Goal: Task Accomplishment & Management: Use online tool/utility

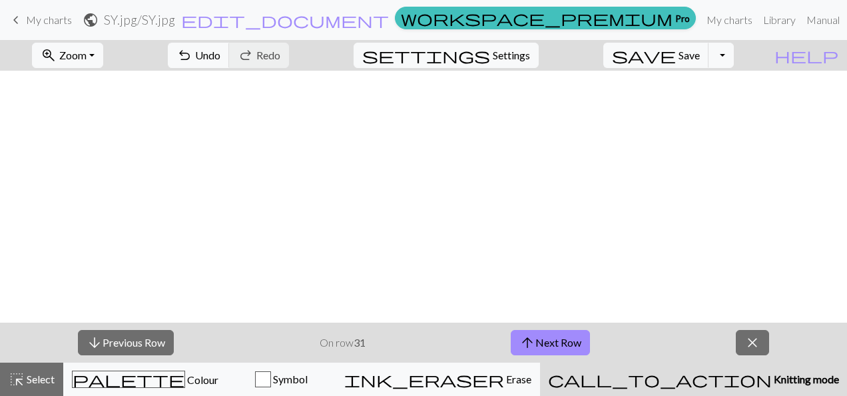
click at [753, 343] on span "close" at bounding box center [753, 342] width 16 height 19
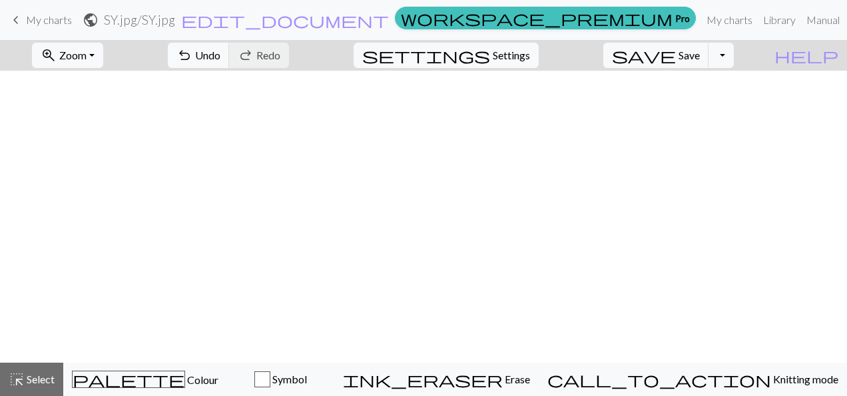
scroll to position [1857, 0]
click at [220, 59] on span "Undo" at bounding box center [207, 55] width 25 height 13
click at [47, 372] on div "highlight_alt Select Select" at bounding box center [32, 379] width 46 height 16
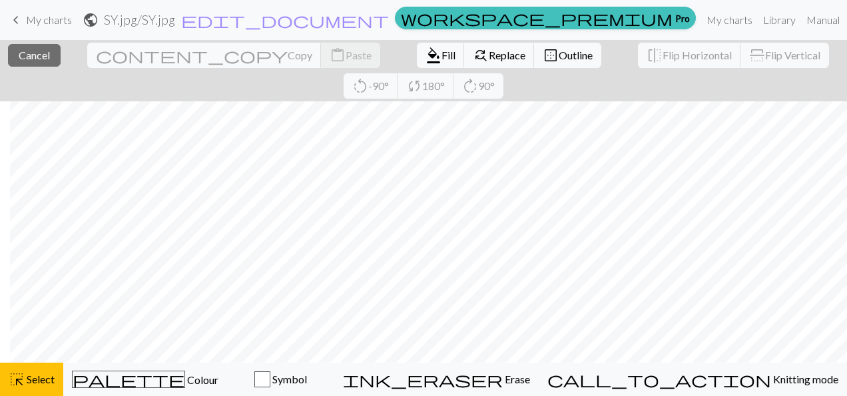
scroll to position [1148, 436]
click at [41, 381] on span "Select" at bounding box center [40, 378] width 30 height 13
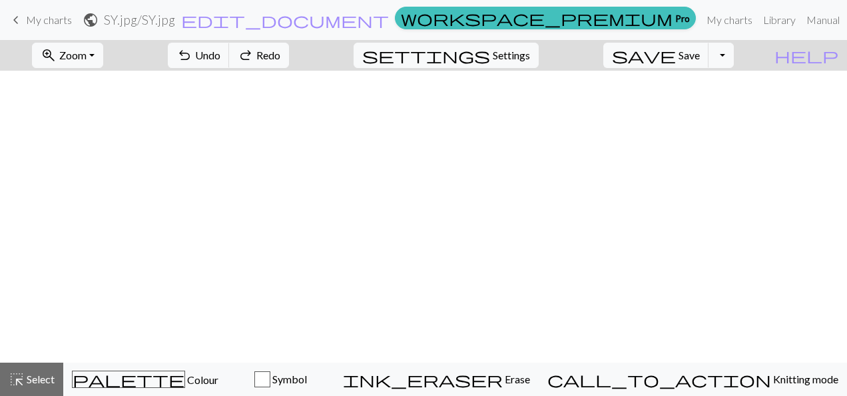
scroll to position [0, 436]
click at [220, 51] on span "Undo" at bounding box center [207, 55] width 25 height 13
click at [17, 388] on span "highlight_alt" at bounding box center [17, 379] width 16 height 19
click at [530, 56] on span "Settings" at bounding box center [511, 55] width 37 height 16
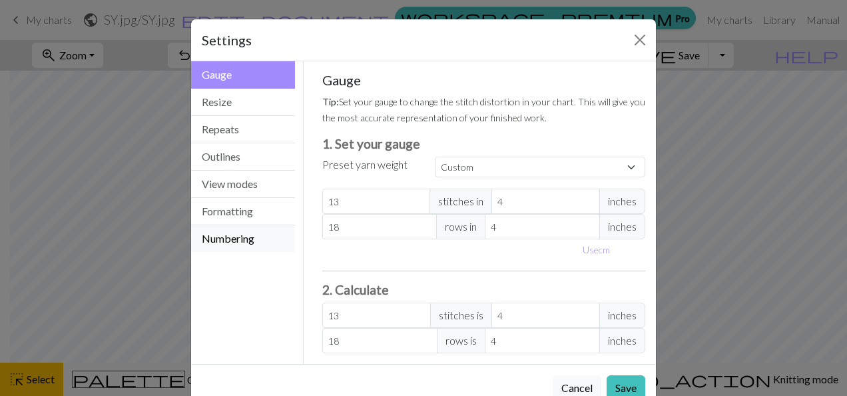
click at [257, 240] on button "Numbering" at bounding box center [243, 238] width 104 height 27
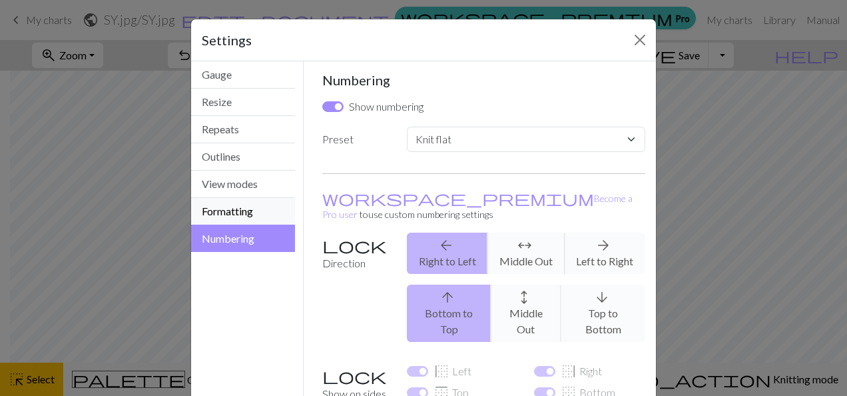
click at [256, 207] on button "Formatting" at bounding box center [243, 211] width 104 height 27
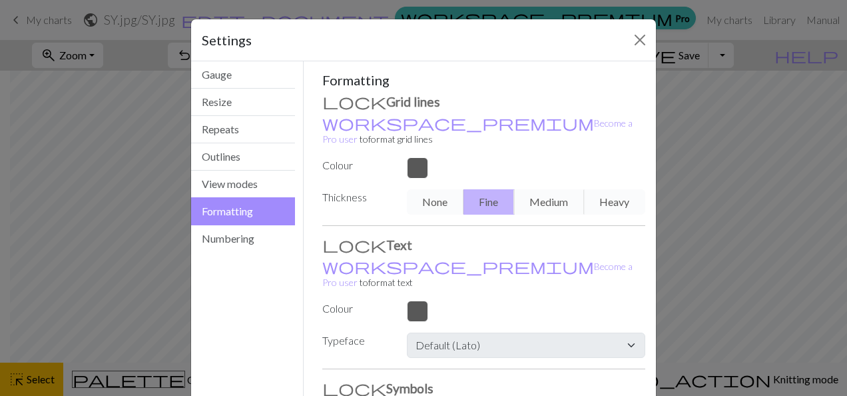
click at [547, 189] on div "None Fine Medium Heavy" at bounding box center [526, 201] width 254 height 25
click at [270, 184] on button "View modes" at bounding box center [243, 183] width 104 height 27
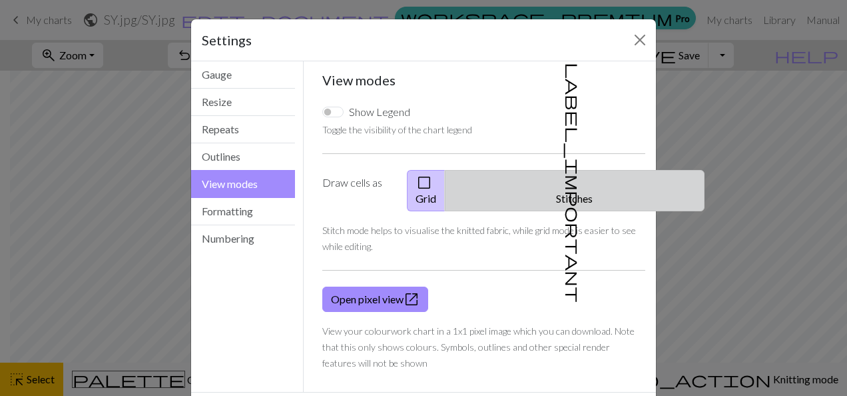
click at [556, 172] on button "label_important Stitches" at bounding box center [575, 190] width 260 height 41
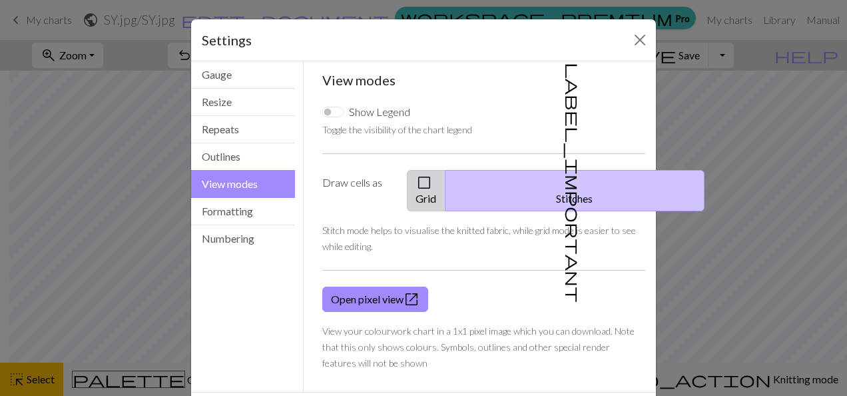
click at [446, 178] on button "check_box_outline_blank Grid" at bounding box center [426, 190] width 39 height 41
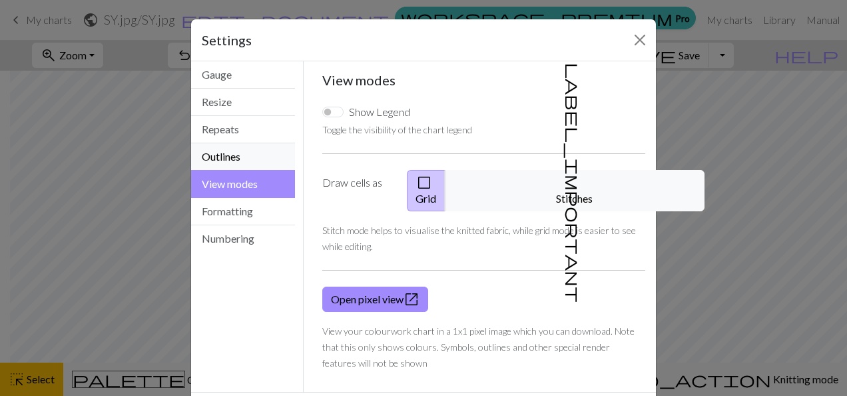
click at [258, 153] on button "Outlines" at bounding box center [243, 156] width 104 height 27
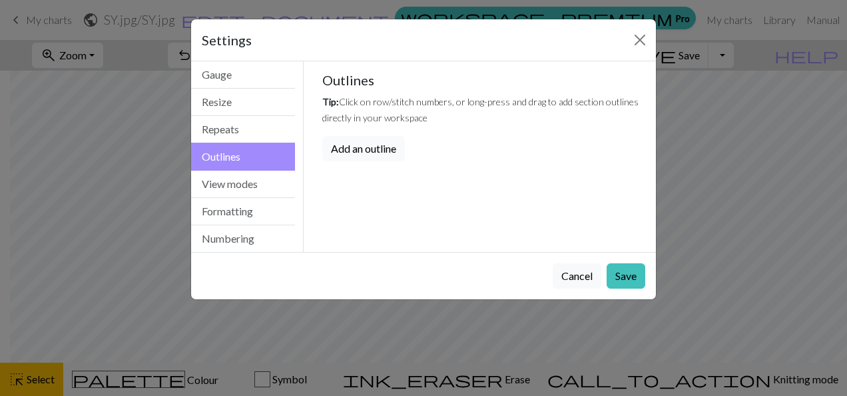
click at [337, 149] on button "Add an outline" at bounding box center [363, 148] width 83 height 25
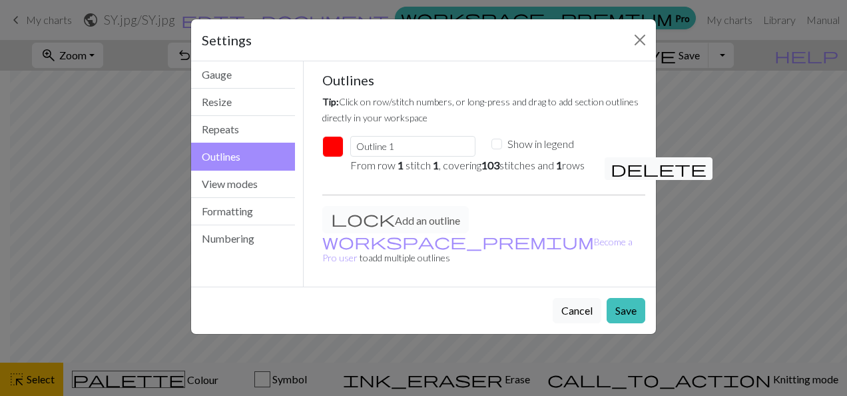
click at [504, 137] on div "Show in legend" at bounding box center [554, 144] width 125 height 16
click at [500, 143] on input "Show in legend" at bounding box center [497, 144] width 11 height 11
checkbox input "true"
click at [423, 145] on input "Outline 1" at bounding box center [412, 146] width 125 height 21
click at [269, 122] on button "Repeats" at bounding box center [243, 129] width 104 height 27
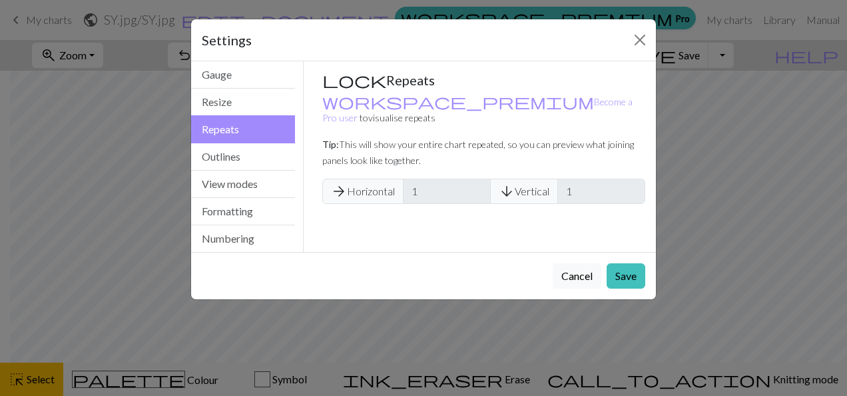
click at [346, 178] on span "arrow_forward Horizontal" at bounding box center [362, 190] width 81 height 25
click at [266, 84] on button "Gauge" at bounding box center [243, 74] width 104 height 27
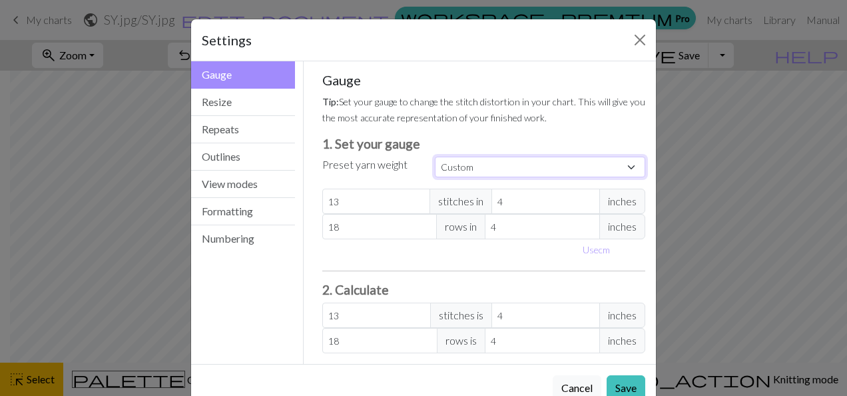
click at [546, 174] on select "Custom Square Lace Light Fingering Fingering Sport Double knit Worsted Aran Bul…" at bounding box center [540, 167] width 210 height 21
click at [597, 43] on div "Settings" at bounding box center [423, 40] width 465 height 42
click at [257, 112] on button "Resize" at bounding box center [243, 102] width 104 height 27
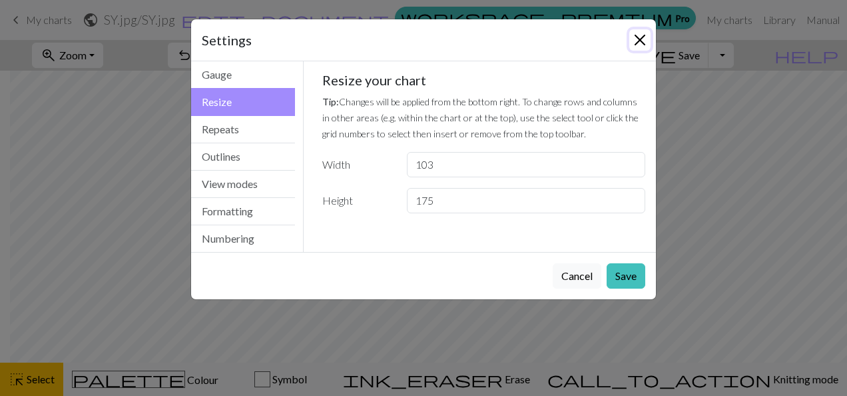
click at [642, 43] on button "Close" at bounding box center [639, 39] width 21 height 21
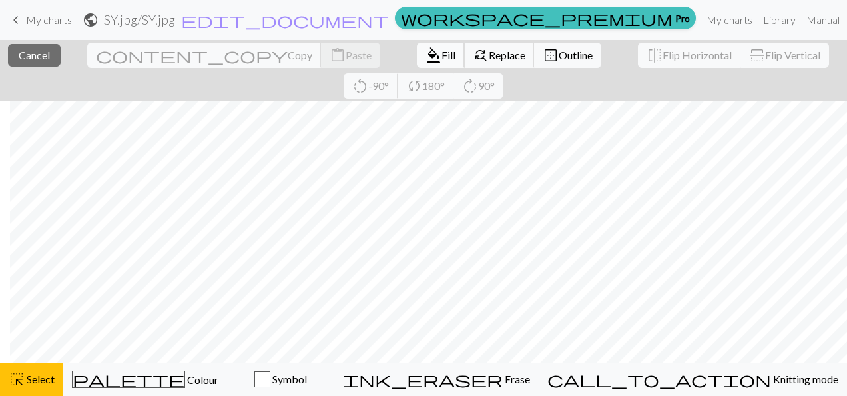
click at [417, 61] on button "format_color_fill Fill" at bounding box center [441, 55] width 48 height 25
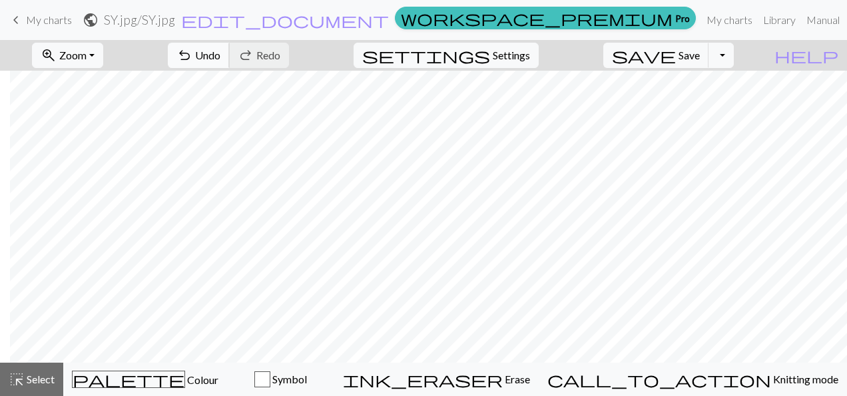
click at [230, 61] on button "undo Undo Undo" at bounding box center [199, 55] width 62 height 25
click at [192, 57] on span "undo" at bounding box center [184, 55] width 16 height 19
click at [192, 53] on span "undo" at bounding box center [184, 55] width 16 height 19
click at [521, 52] on span "Settings" at bounding box center [511, 55] width 37 height 16
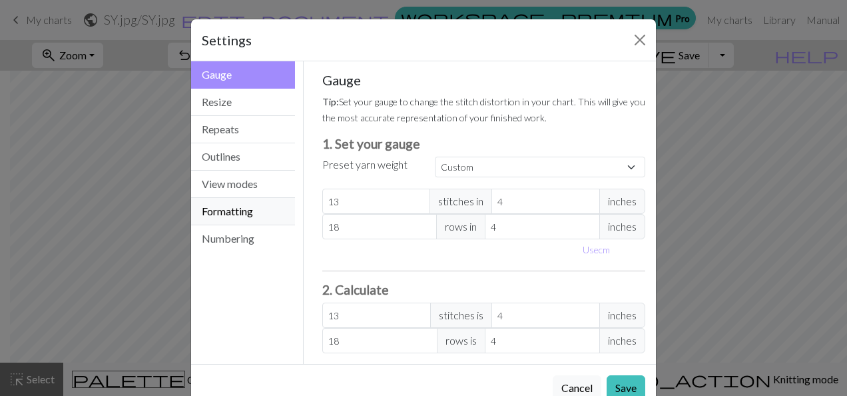
click at [256, 202] on button "Formatting" at bounding box center [243, 211] width 104 height 27
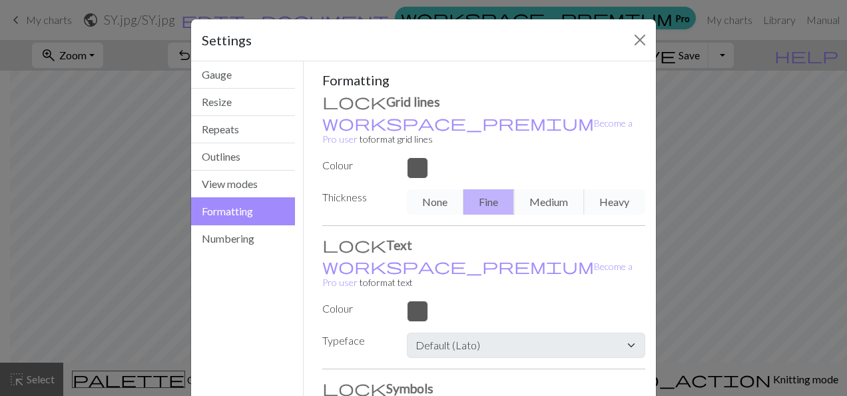
click at [429, 193] on div "None Fine Medium Heavy" at bounding box center [526, 201] width 254 height 25
click at [595, 189] on div "None Fine Medium Heavy" at bounding box center [526, 201] width 254 height 25
click at [348, 296] on div "Formatting Grid lines workspace_premium Become a Pro user to format grid lines …" at bounding box center [484, 286] width 324 height 429
click at [337, 332] on label "Typeface" at bounding box center [356, 342] width 85 height 20
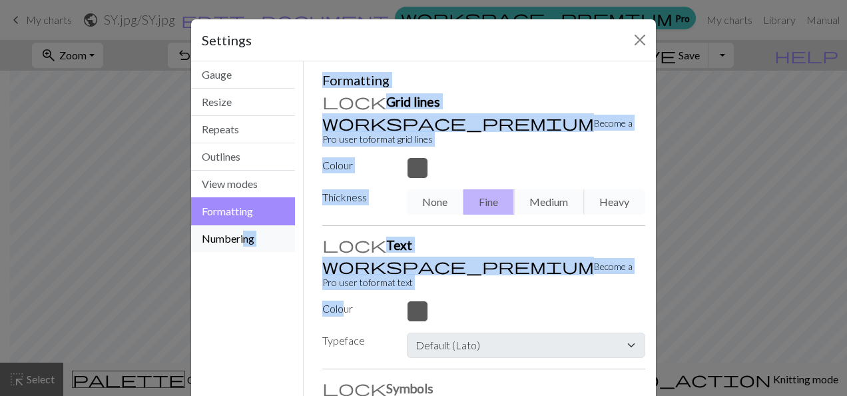
drag, startPoint x: 337, startPoint y: 277, endPoint x: 240, endPoint y: 236, distance: 105.6
click at [240, 236] on div "Formatting Gauge Resize Repeats Outlines View modes Formatting Numbering Gauge …" at bounding box center [423, 291] width 481 height 461
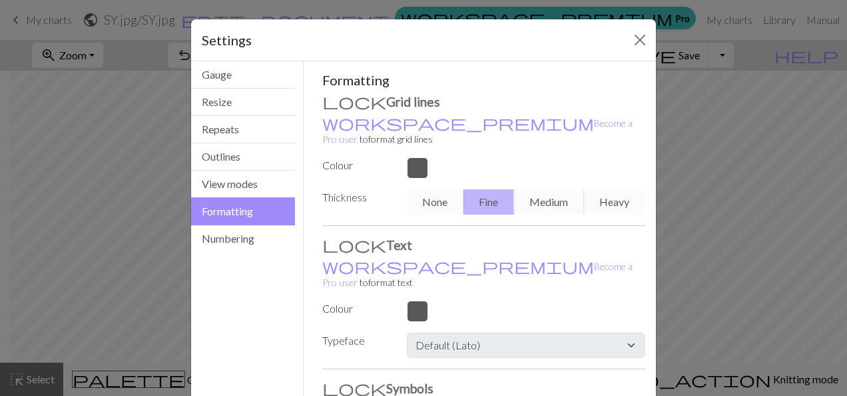
drag, startPoint x: 240, startPoint y: 236, endPoint x: 230, endPoint y: 270, distance: 35.9
click at [230, 270] on div "Gauge Resize Repeats Outlines View modes Formatting Numbering" at bounding box center [243, 291] width 121 height 461
click at [235, 241] on button "Numbering" at bounding box center [243, 238] width 104 height 27
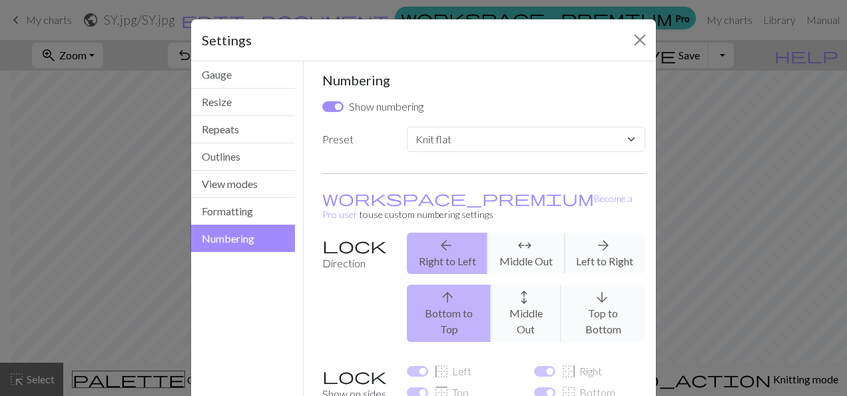
click at [523, 284] on div "arrow_upward Bottom to Top arrows_outward Middle Out arrow_downward Top to Bott…" at bounding box center [526, 312] width 254 height 57
click at [579, 248] on div "arrow_back Right to Left arrows_outward Middle Out arrow_forward Left to Right" at bounding box center [526, 252] width 254 height 41
click at [434, 298] on div "arrow_upward Bottom to Top arrows_outward Middle Out arrow_downward Top to Bott…" at bounding box center [526, 312] width 254 height 57
click at [440, 244] on div "arrow_back Right to Left arrows_outward Middle Out arrow_forward Left to Right" at bounding box center [526, 252] width 254 height 41
click at [467, 145] on select "Custom Knit flat Knit in the round Lace knitting Cross stitch" at bounding box center [526, 139] width 238 height 25
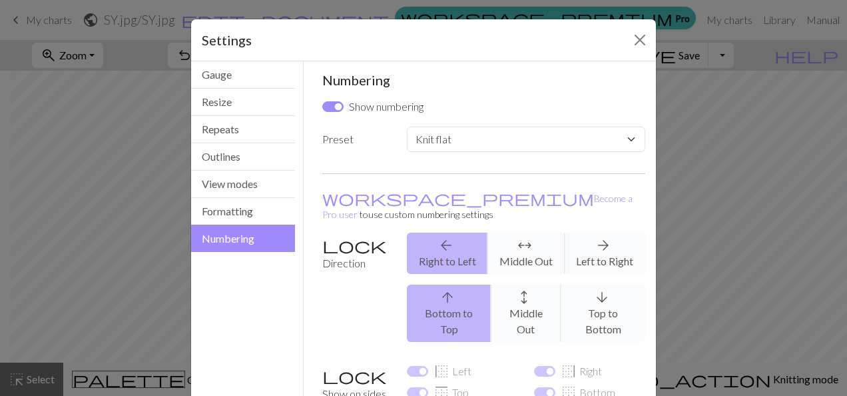
click at [252, 302] on div "Gauge Resize Repeats Outlines View modes Formatting Numbering" at bounding box center [243, 273] width 121 height 424
click at [250, 80] on button "Gauge" at bounding box center [243, 74] width 104 height 27
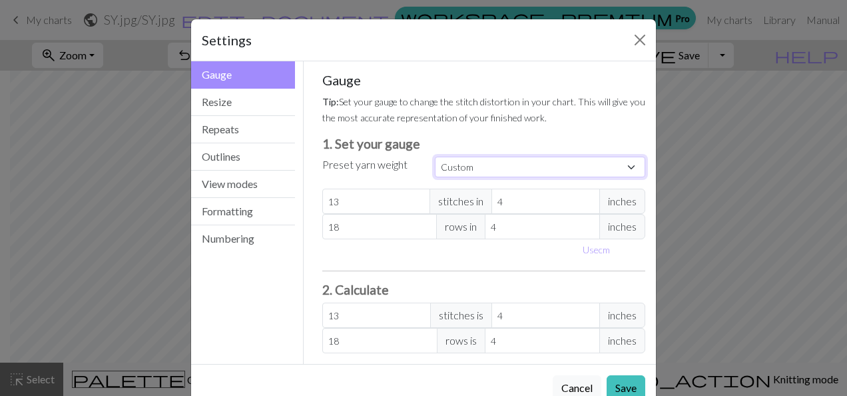
click at [544, 166] on select "Custom Square Lace Light Fingering Fingering Sport Double knit Worsted Aran Bul…" at bounding box center [540, 167] width 210 height 21
select select "square"
click at [435, 157] on select "Custom Square Lace Light Fingering Fingering Sport Double knit Worsted Aran Bul…" at bounding box center [540, 167] width 210 height 21
type input "32"
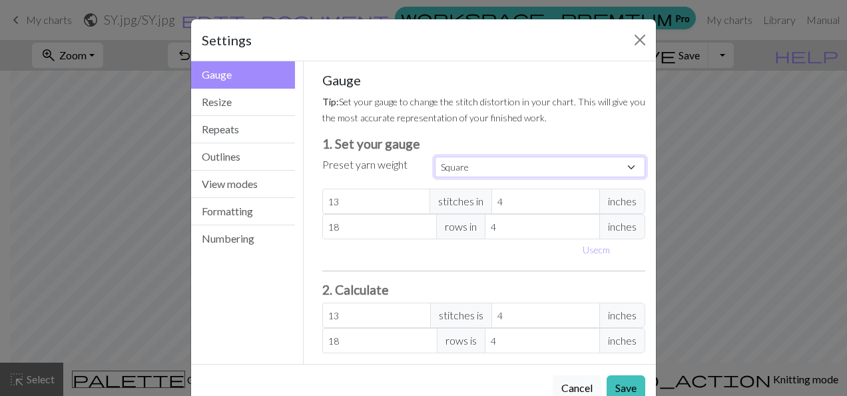
type input "32"
click at [619, 392] on button "Save" at bounding box center [626, 387] width 39 height 25
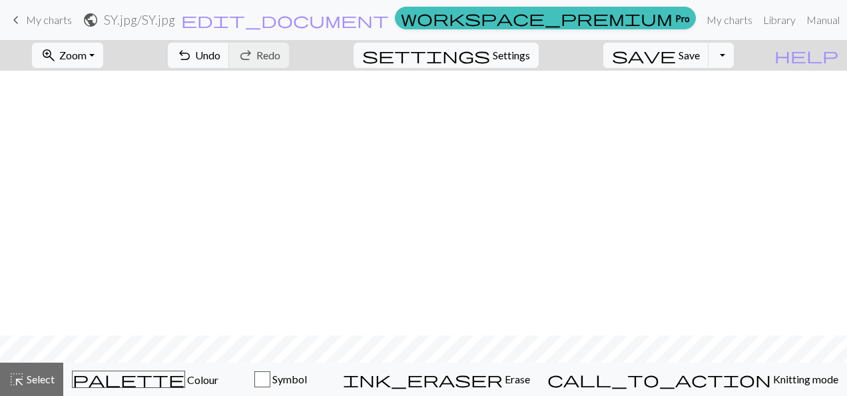
scroll to position [264, 0]
click at [192, 59] on span "undo" at bounding box center [184, 55] width 16 height 19
click at [490, 52] on span "settings" at bounding box center [426, 55] width 128 height 19
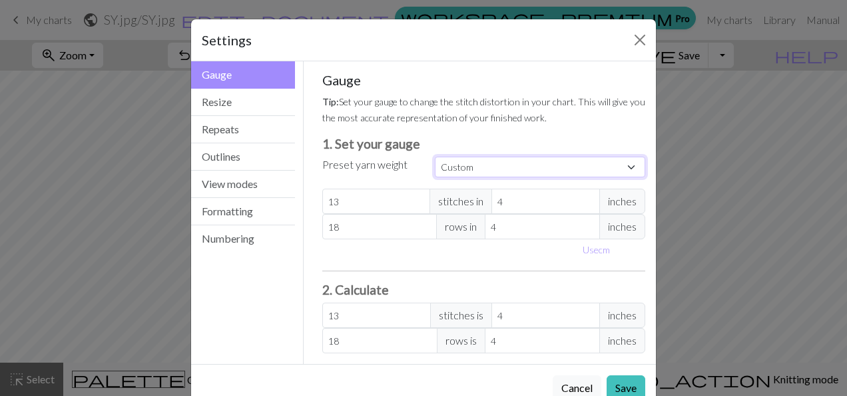
click at [435, 164] on select "Custom Square Lace Light Fingering Fingering Sport Double knit Worsted Aran Bul…" at bounding box center [540, 167] width 210 height 21
select select "lace"
click at [435, 157] on select "Custom Square Lace Light Fingering Fingering Sport Double knit Worsted Aran Bul…" at bounding box center [540, 167] width 210 height 21
type input "32"
type input "40"
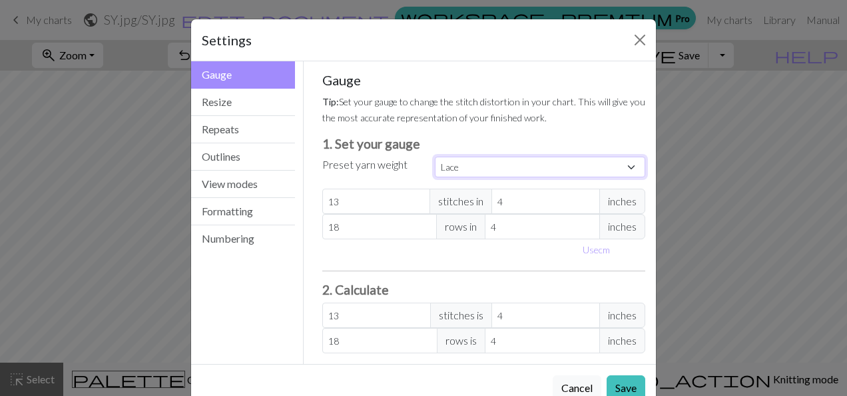
type input "32"
type input "40"
click at [621, 384] on button "Save" at bounding box center [626, 387] width 39 height 25
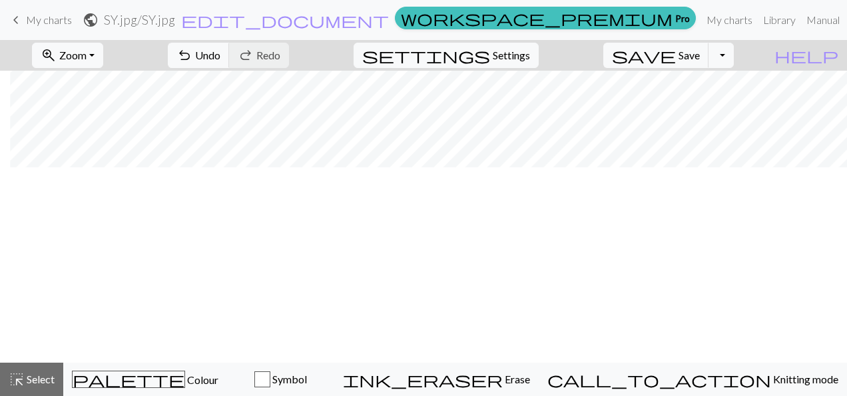
scroll to position [0, 315]
click at [230, 67] on button "undo Undo Undo" at bounding box center [199, 55] width 62 height 25
click at [230, 63] on button "undo Undo Undo" at bounding box center [199, 55] width 62 height 25
click at [220, 56] on span "Undo" at bounding box center [207, 55] width 25 height 13
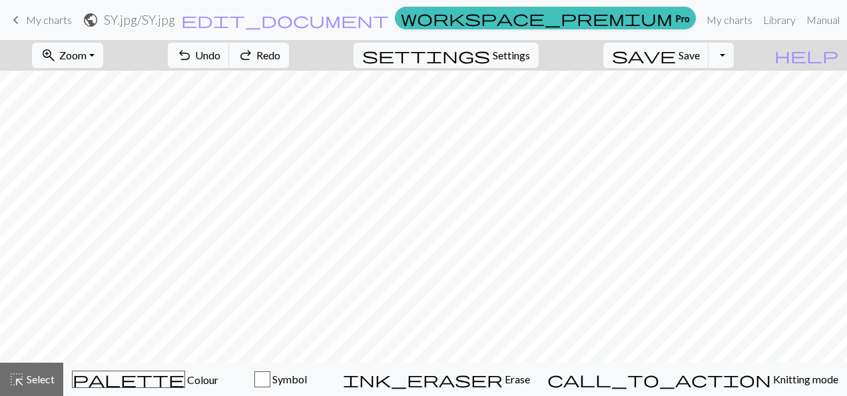
click at [422, 56] on div "zoom_in Zoom Zoom Fit all Fit width Fit height 50% 100% 150% 200% undo Undo Und…" at bounding box center [383, 55] width 766 height 31
click at [390, 25] on form "public SY.jpg / SY.jpg edit_document Edit settings" at bounding box center [236, 20] width 307 height 26
click at [801, 21] on link "Manual" at bounding box center [823, 20] width 44 height 27
click at [758, 15] on link "Library" at bounding box center [779, 20] width 43 height 27
click at [87, 58] on span "Zoom" at bounding box center [72, 55] width 27 height 13
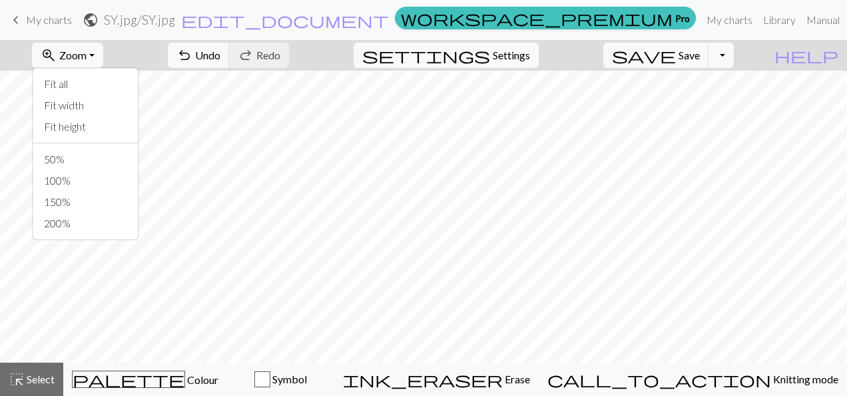
click at [178, 57] on div "zoom_in Zoom Zoom Fit all Fit width Fit height 50% 100% 150% 200% undo Undo Und…" at bounding box center [383, 55] width 766 height 31
click at [530, 60] on span "Settings" at bounding box center [511, 55] width 37 height 16
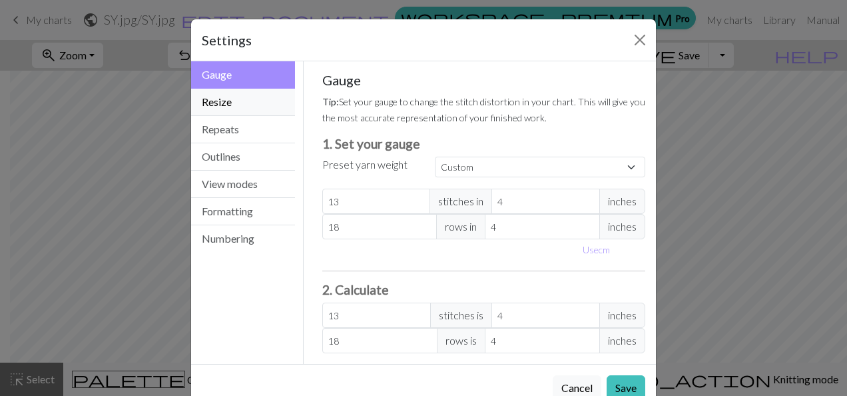
click at [275, 111] on button "Resize" at bounding box center [243, 102] width 104 height 27
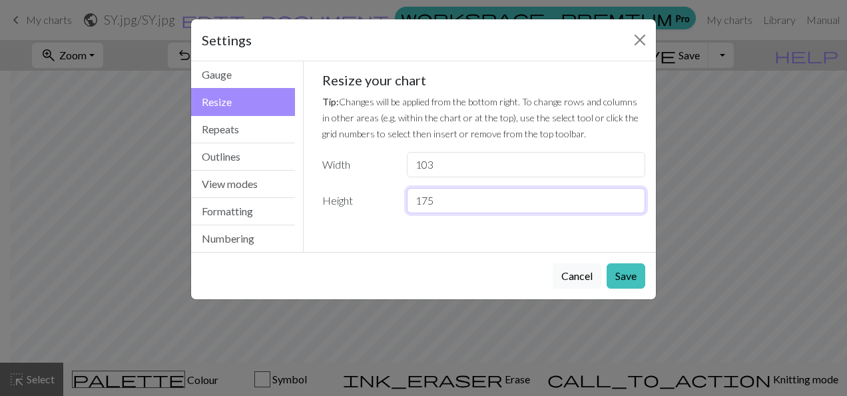
click at [484, 202] on input "175" at bounding box center [526, 200] width 238 height 25
type input "170"
click at [629, 276] on button "Save" at bounding box center [626, 275] width 39 height 25
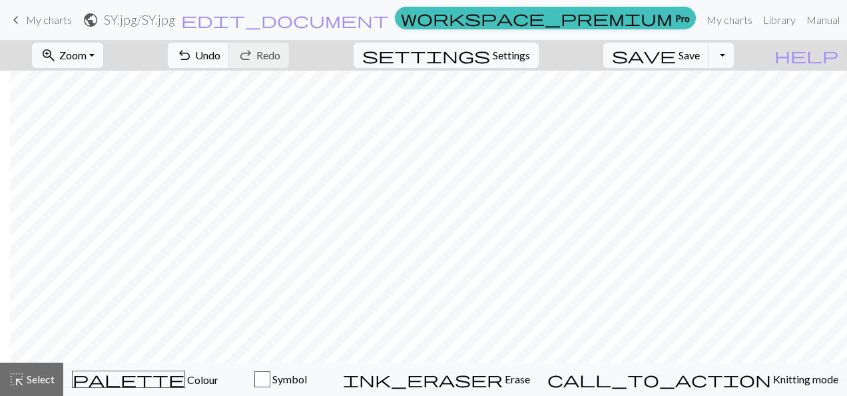
click at [629, 266] on div "Settings Resize Gauge Resize Repeats Outlines View modes Formatting Numbering G…" at bounding box center [423, 125] width 466 height 281
click at [513, 55] on span "Settings" at bounding box center [511, 55] width 37 height 16
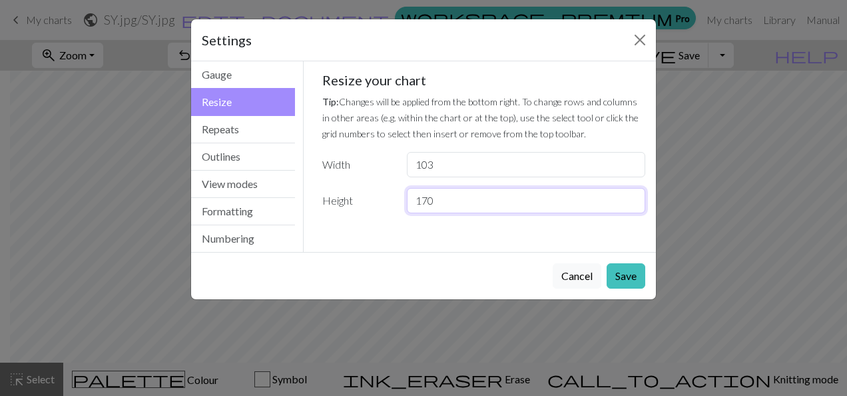
click at [474, 206] on input "170" at bounding box center [526, 200] width 238 height 25
type input "180"
click at [630, 277] on button "Save" at bounding box center [626, 275] width 39 height 25
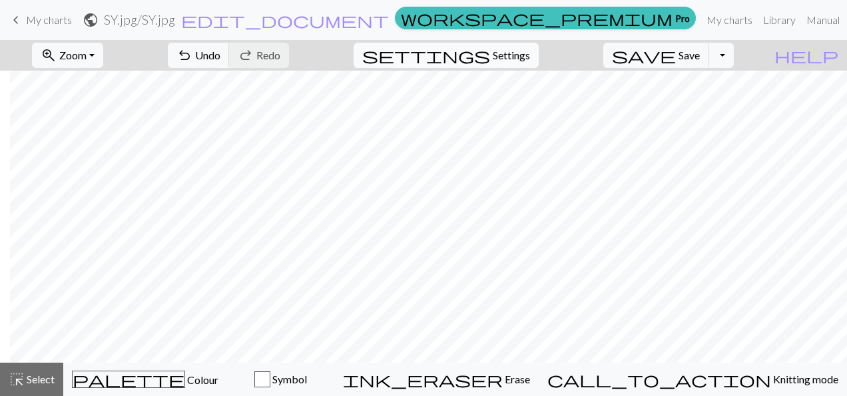
click at [539, 63] on button "settings Settings" at bounding box center [446, 55] width 185 height 25
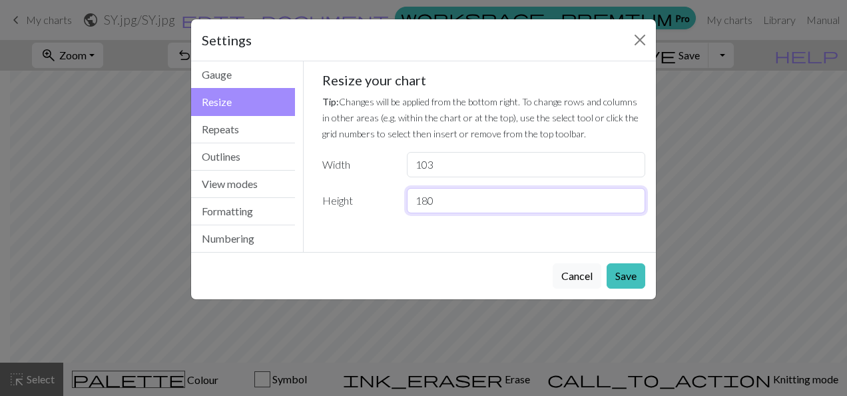
click at [443, 196] on input "180" at bounding box center [526, 200] width 238 height 25
type input "178"
click at [619, 268] on button "Save" at bounding box center [626, 275] width 39 height 25
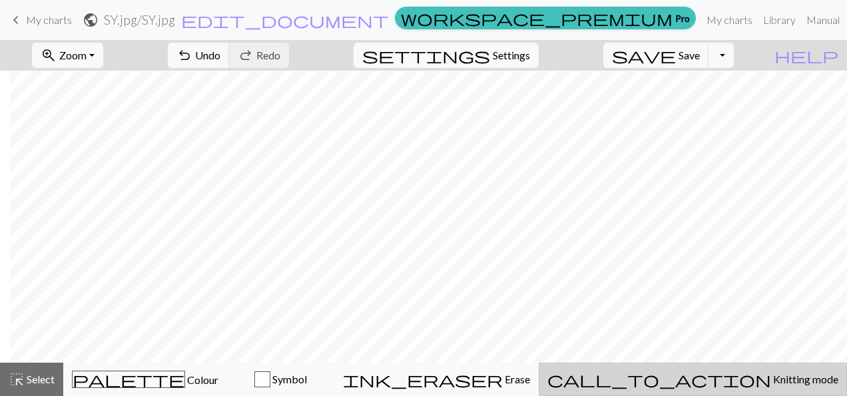
click at [747, 369] on button "call_to_action Knitting mode Knitting mode" at bounding box center [693, 378] width 308 height 33
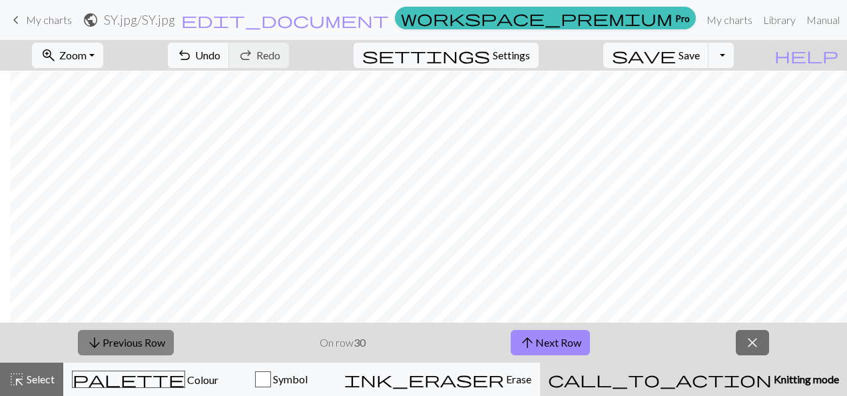
click at [164, 346] on button "arrow_downward Previous Row" at bounding box center [126, 342] width 96 height 25
